Goal: Communication & Community: Answer question/provide support

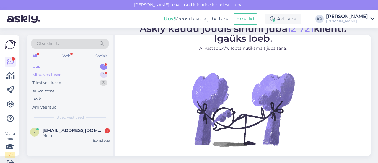
click at [58, 74] on div "Minu vestlused" at bounding box center [46, 75] width 29 height 6
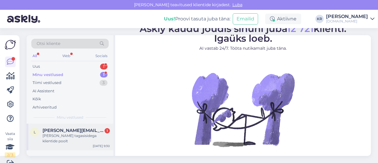
click at [84, 137] on div "[PERSON_NAME] tagasisidega klientide poolt" at bounding box center [76, 138] width 67 height 11
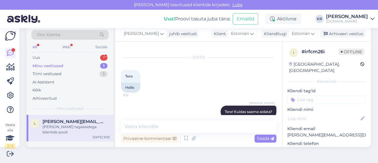
scroll to position [89, 0]
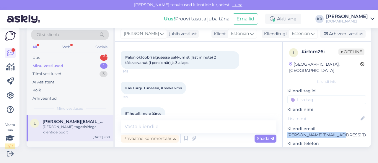
drag, startPoint x: 338, startPoint y: 131, endPoint x: 283, endPoint y: 130, distance: 54.7
click at [283, 130] on div "i # irfcm26i Offline [GEOGRAPHIC_DATA], [GEOGRAPHIC_DATA] Kliendi info Kliendi …" at bounding box center [327, 166] width 88 height 249
copy p "[PERSON_NAME][EMAIL_ADDRESS][DOMAIN_NAME]"
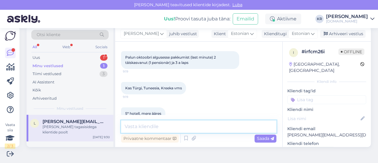
click at [153, 127] on textarea at bounding box center [198, 126] width 155 height 12
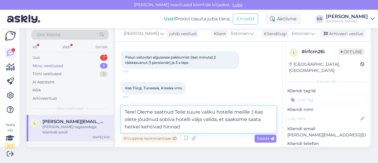
type textarea "Tere! Oleme saatnud Teile suure valiku hotelle meilile :) Kas olete jõudnud sob…"
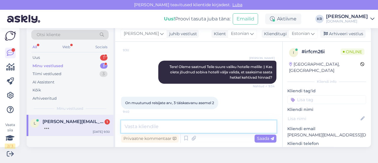
scroll to position [186, 0]
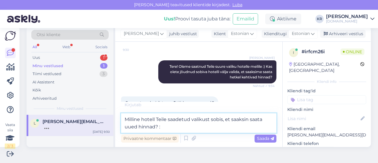
type textarea "Milline hotell Teile saadetud valikust sobis, et saaksin saata uued hinnad? :)"
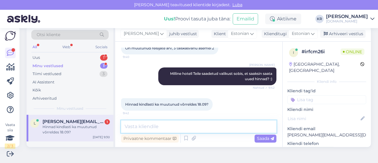
scroll to position [242, 0]
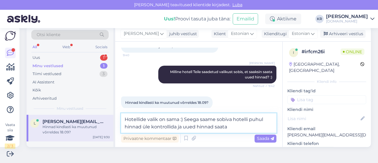
type textarea "Hotellide valik on sama :) Seega saame sobiva hotelli puhul hinnad üle kontroll…"
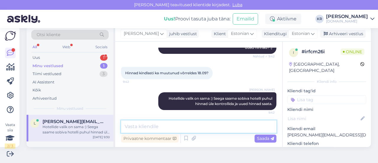
scroll to position [273, 0]
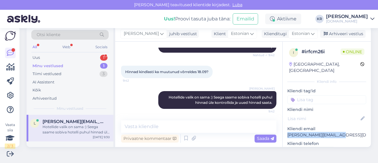
drag, startPoint x: 339, startPoint y: 132, endPoint x: 281, endPoint y: 128, distance: 58.6
click at [283, 128] on div "i # irfcm26i Online [GEOGRAPHIC_DATA], [GEOGRAPHIC_DATA] Kliendi info Kliendi t…" at bounding box center [327, 166] width 88 height 249
copy p "[PERSON_NAME][EMAIL_ADDRESS][DOMAIN_NAME]"
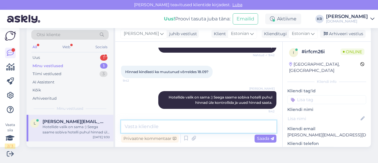
click at [227, 124] on textarea at bounding box center [198, 126] width 155 height 12
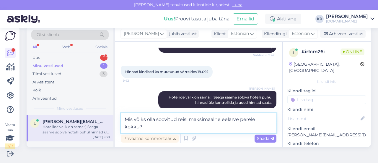
click at [241, 122] on textarea "Mis võiks olla soovitud reisi maksimaalne eelarve perele kokku?" at bounding box center [198, 122] width 155 height 19
type textarea "Mis võiks olla soovitud reisi maksimaalne eelarve 2-le täiskasvanule ja 3a laps…"
click at [211, 127] on textarea "Mis võiks olla soovitud reisi maksimaalne eelarve 2-le täiskasvanule ja 3a laps…" at bounding box center [198, 122] width 155 height 19
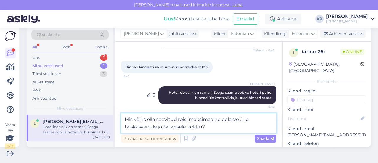
scroll to position [280, 0]
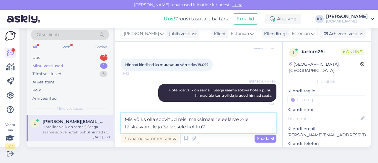
click at [213, 128] on textarea "Mis võiks olla soovitud reisi maksimaalne eelarve 2-le täiskasvanule ja 3a laps…" at bounding box center [198, 122] width 155 height 19
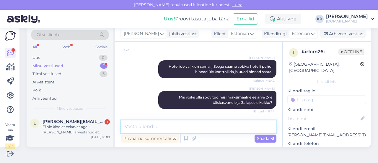
scroll to position [340, 0]
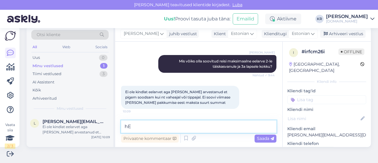
type textarea "h"
type textarea "k"
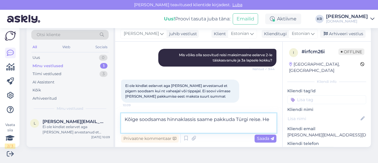
scroll to position [346, 0]
paste textarea "[URL][DOMAIN_NAME]"
type textarea "Kõige soodsamas hinnaklassis saame pakkuda Türgi reise. Hetkel leiate parimad p…"
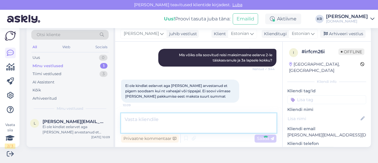
scroll to position [371, 0]
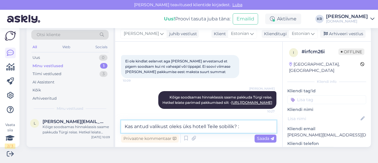
type textarea "Kas antud valikust oleks üks hotell Teile sobilik? :)"
